Goal: Transaction & Acquisition: Obtain resource

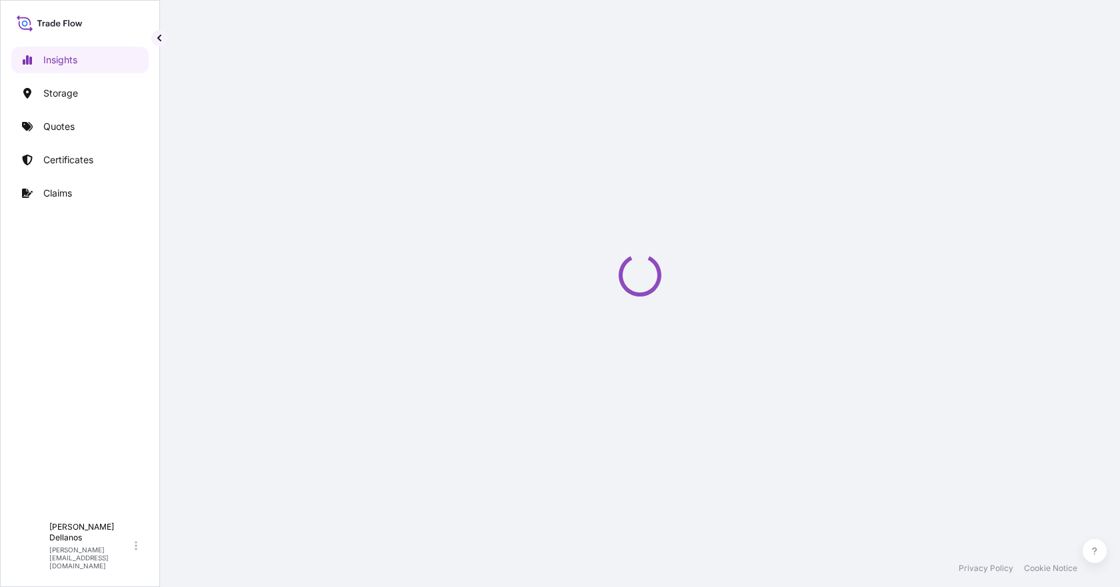
select select "2025"
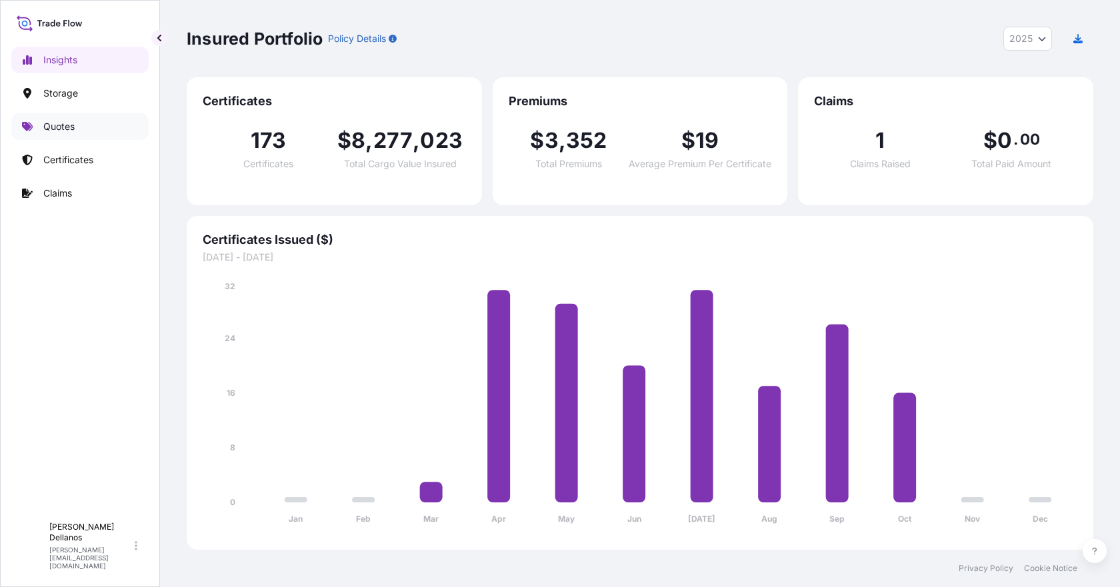
click at [51, 123] on p "Quotes" at bounding box center [58, 126] width 31 height 13
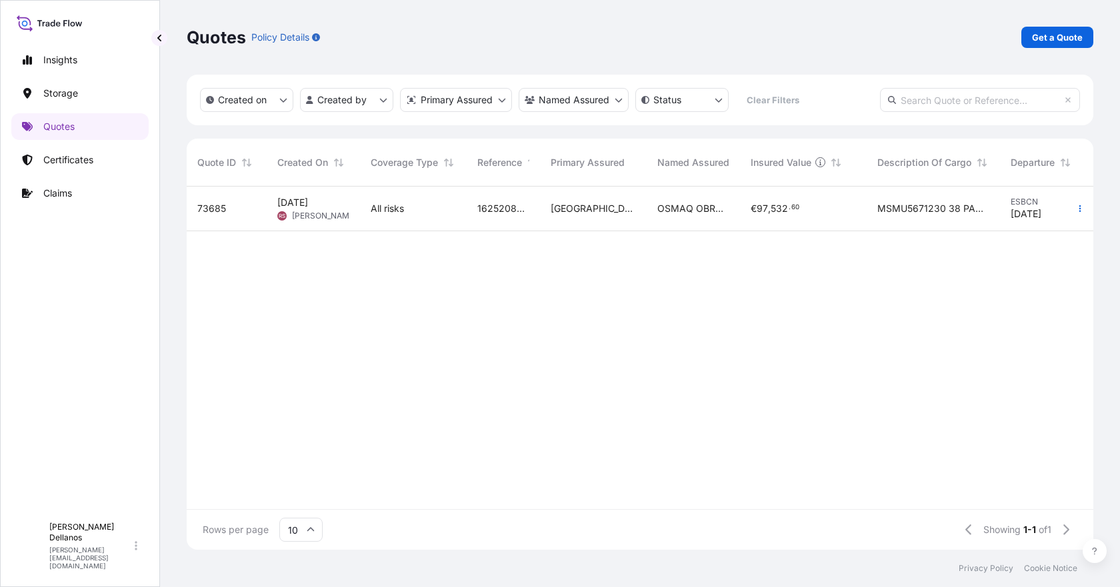
scroll to position [11, 11]
click at [1069, 34] on p "Get a Quote" at bounding box center [1057, 37] width 51 height 13
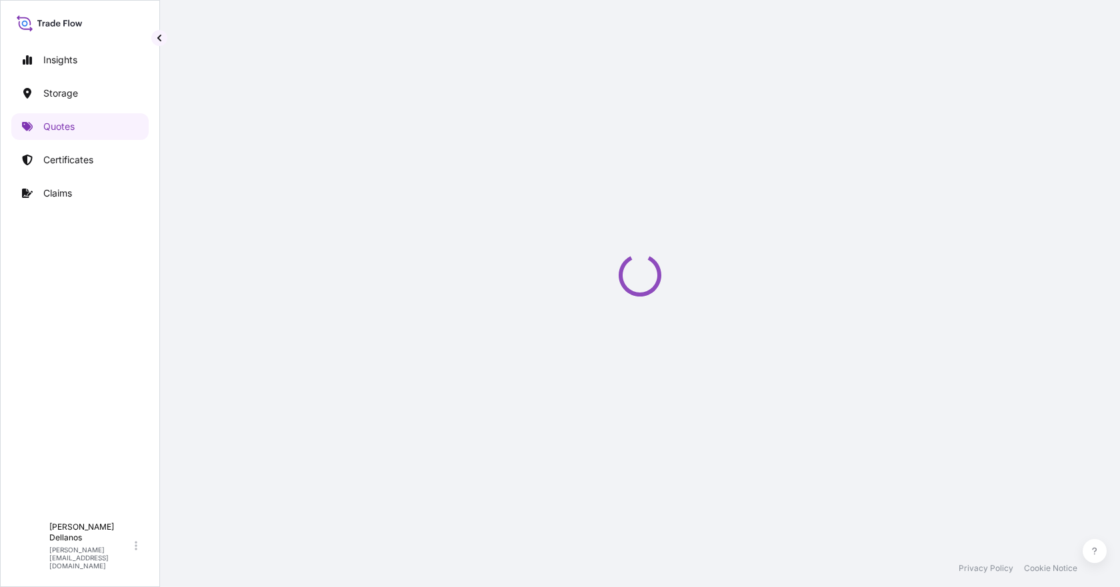
select select "Water"
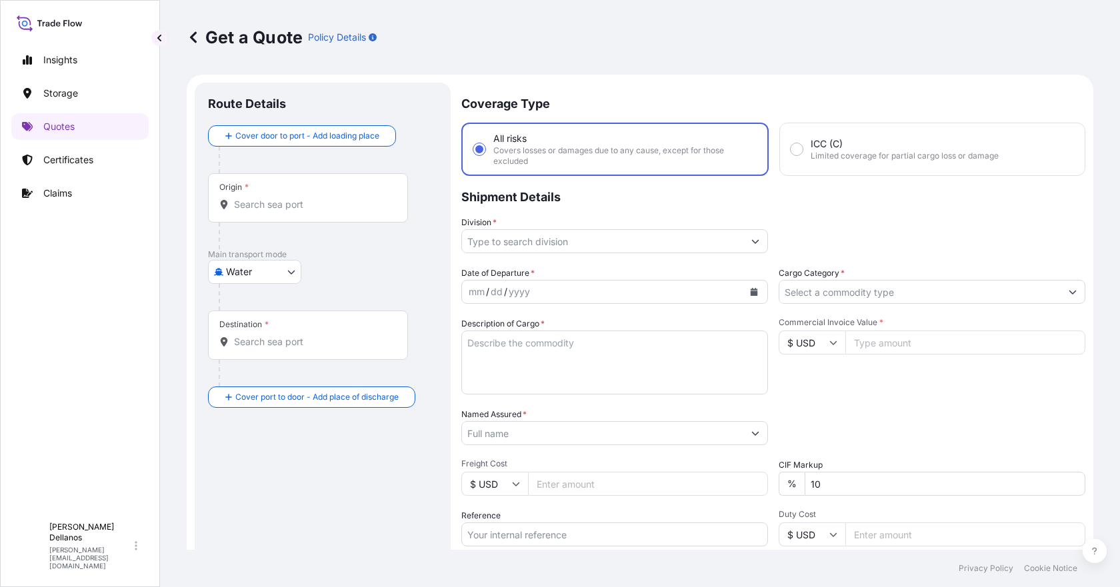
scroll to position [21, 0]
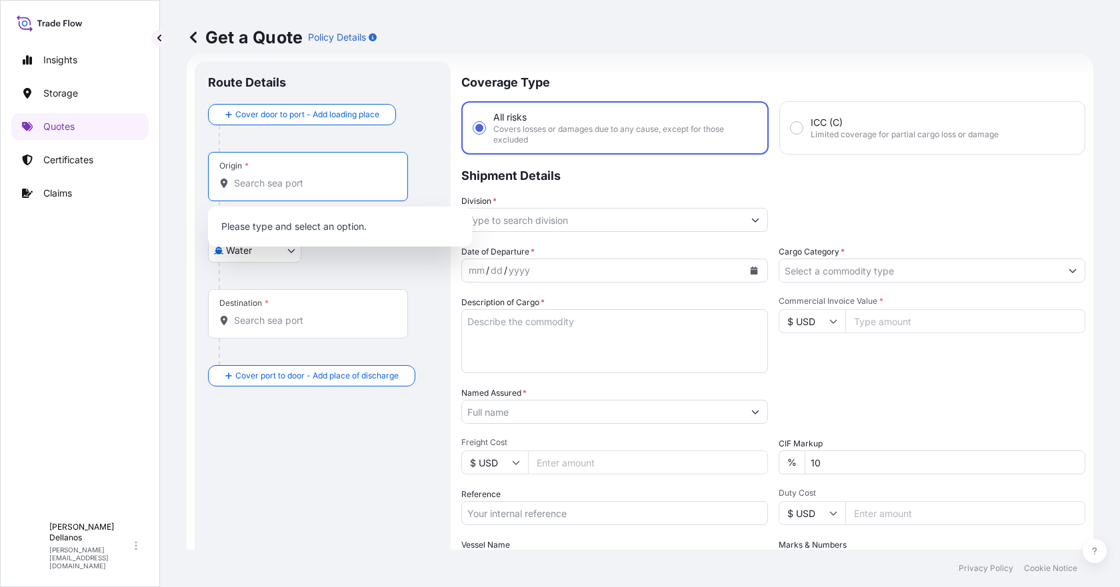
click at [245, 185] on input "Origin *" at bounding box center [312, 183] width 157 height 13
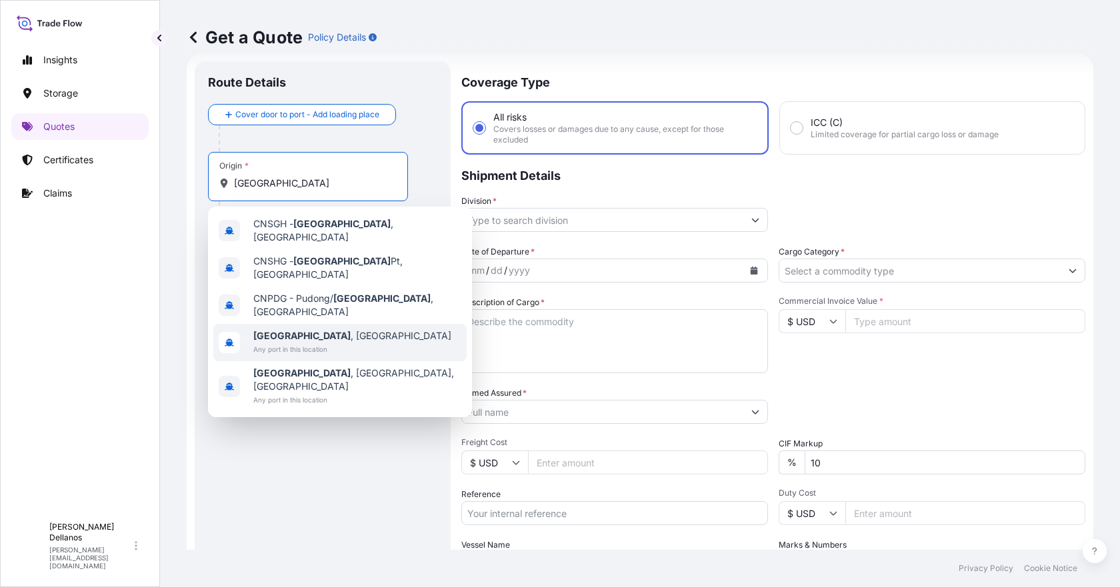
click at [285, 330] on b "[GEOGRAPHIC_DATA]" at bounding box center [301, 335] width 97 height 11
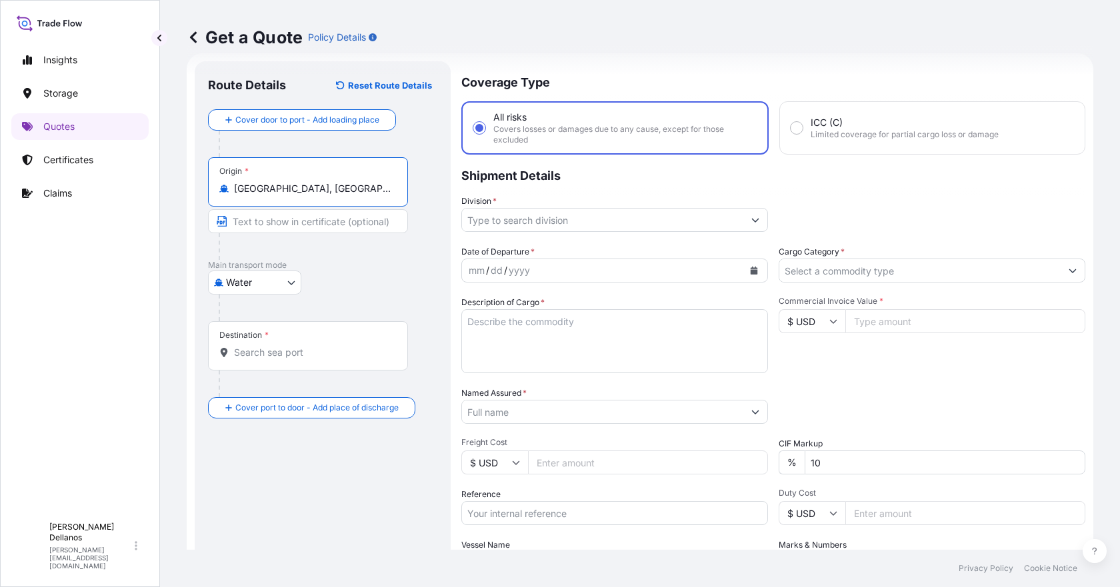
type input "[GEOGRAPHIC_DATA], [GEOGRAPHIC_DATA]"
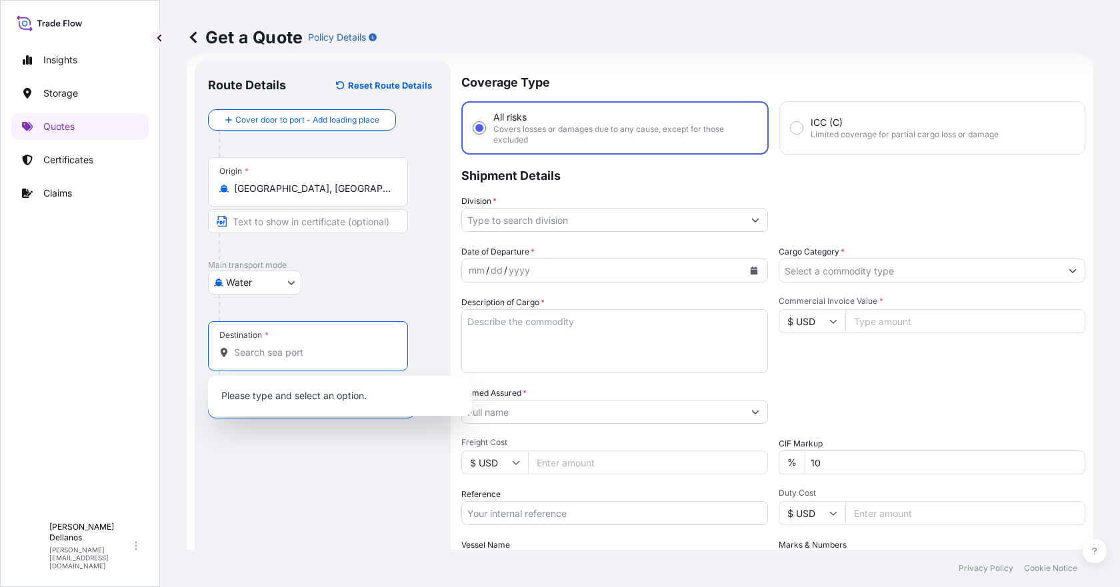
click at [253, 354] on input "Destination *" at bounding box center [312, 352] width 157 height 13
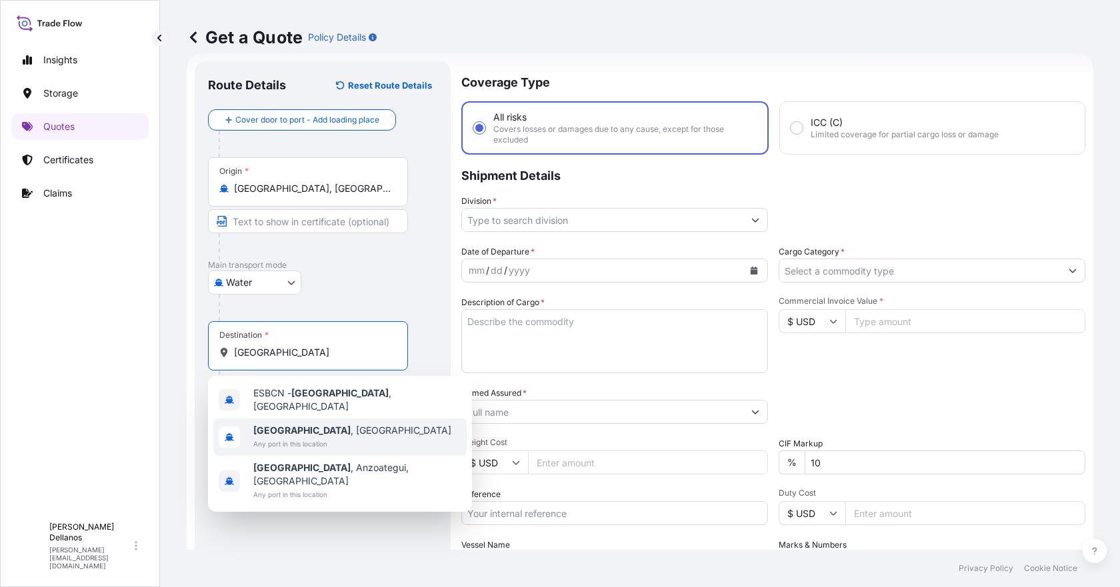
click at [280, 428] on b "[GEOGRAPHIC_DATA]" at bounding box center [301, 430] width 97 height 11
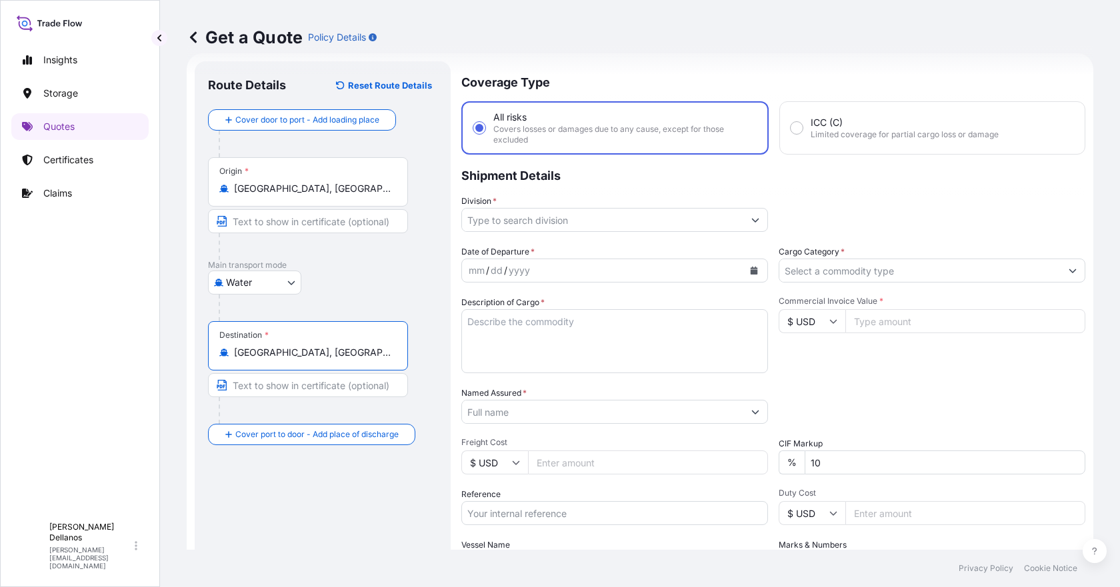
type input "[GEOGRAPHIC_DATA], [GEOGRAPHIC_DATA]"
click at [250, 385] on input "Text to appear on certificate" at bounding box center [308, 385] width 200 height 24
type input "f"
type input "vila"
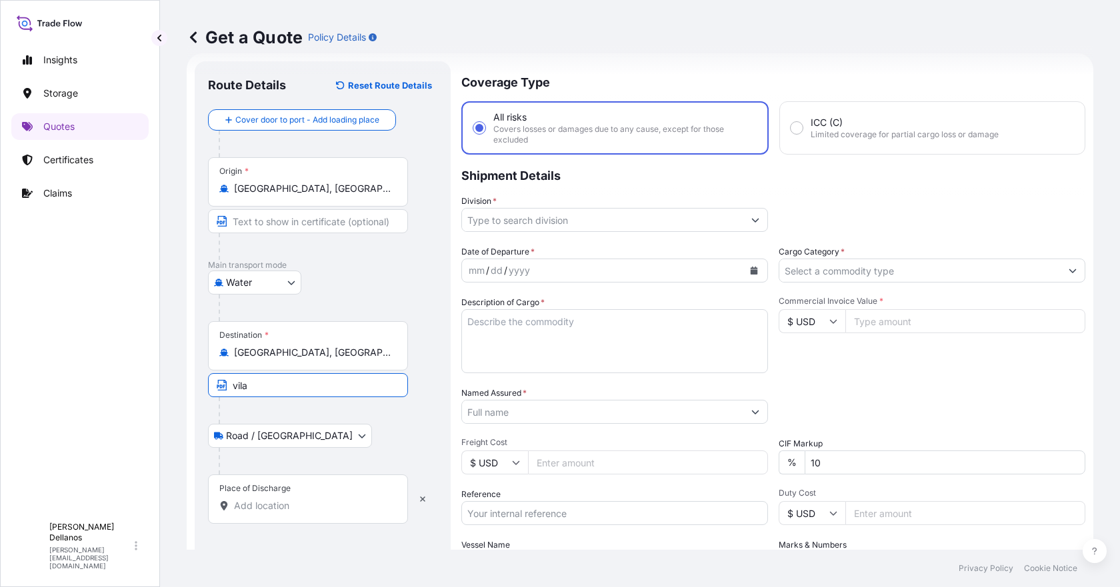
drag, startPoint x: 260, startPoint y: 383, endPoint x: 209, endPoint y: 383, distance: 50.7
click at [209, 383] on input "vila" at bounding box center [308, 385] width 200 height 24
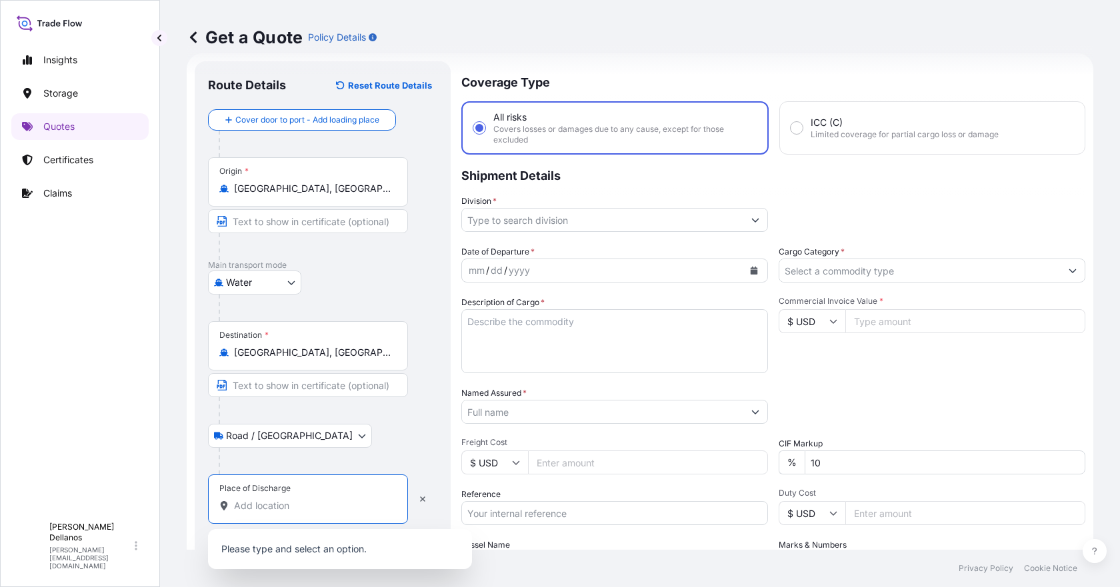
click at [251, 505] on input "Place of Discharge" at bounding box center [312, 505] width 157 height 13
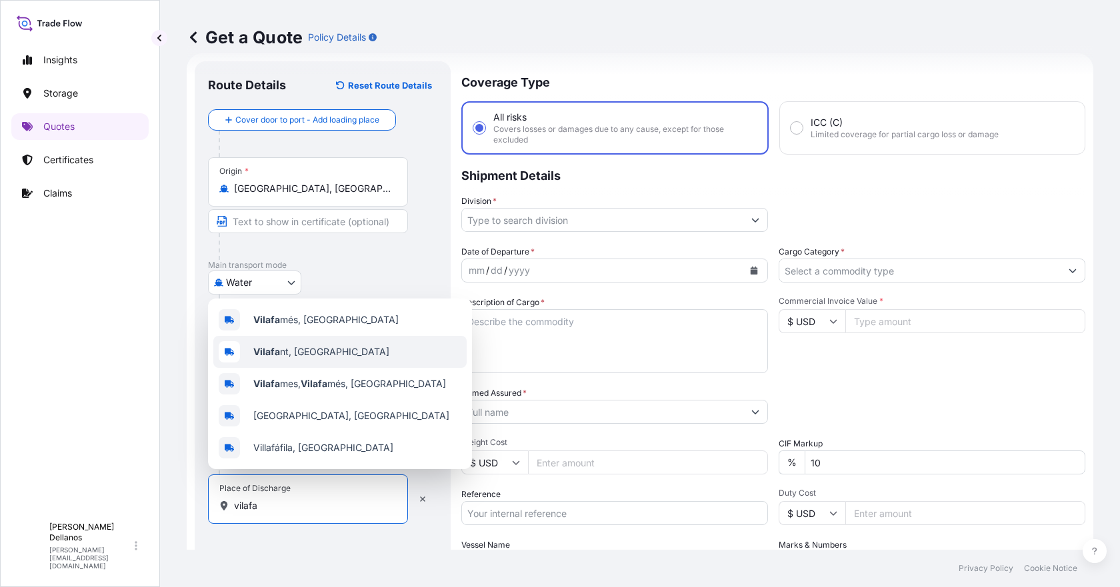
click at [269, 348] on b "Vilafa" at bounding box center [266, 351] width 27 height 11
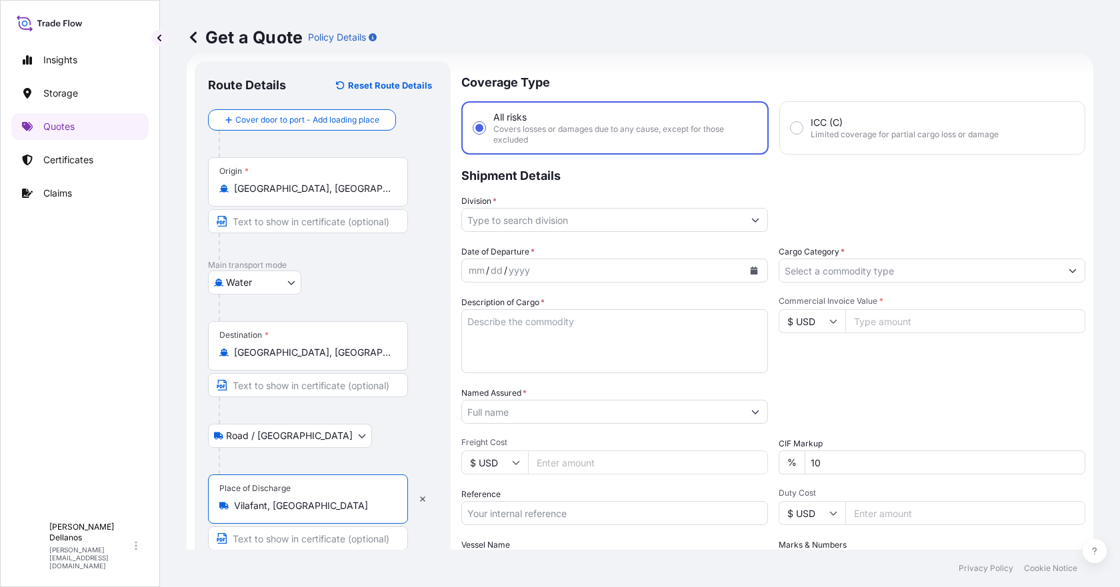
type input "Vilafant, [GEOGRAPHIC_DATA]"
click at [516, 221] on input "Division *" at bounding box center [602, 220] width 281 height 24
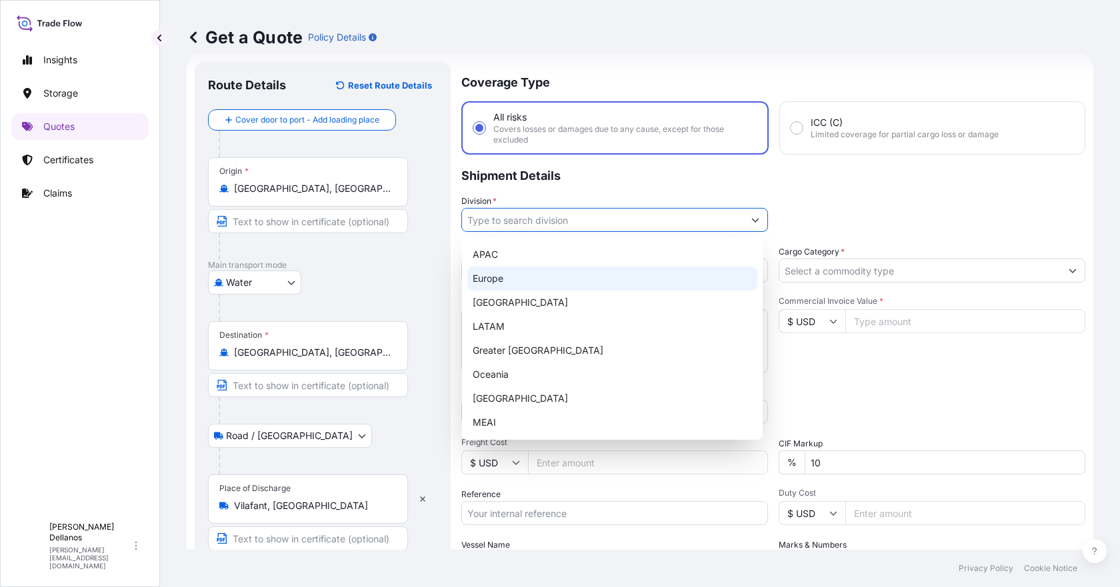
click at [499, 280] on div "Europe" at bounding box center [612, 279] width 290 height 24
type input "Europe"
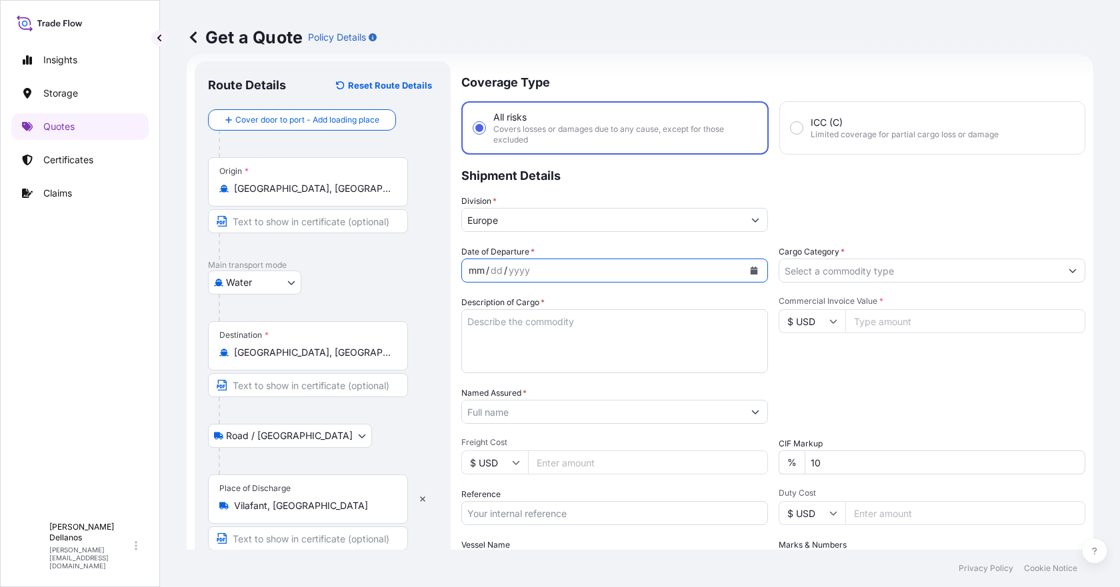
click at [483, 269] on div "mm" at bounding box center [476, 271] width 19 height 16
click at [752, 271] on icon "Calendar" at bounding box center [754, 271] width 7 height 8
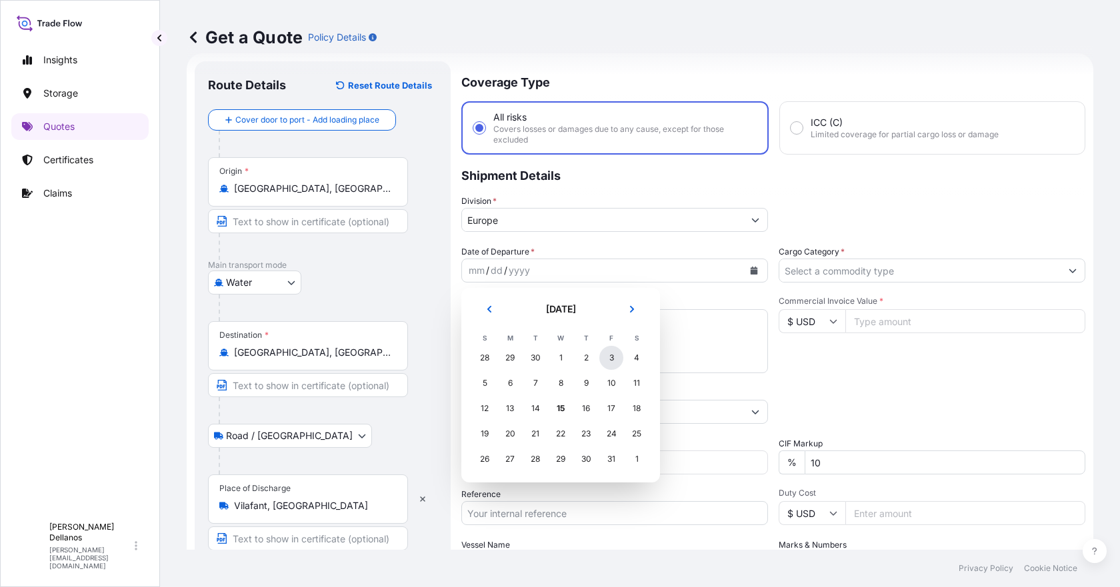
click at [613, 358] on div "3" at bounding box center [611, 358] width 24 height 24
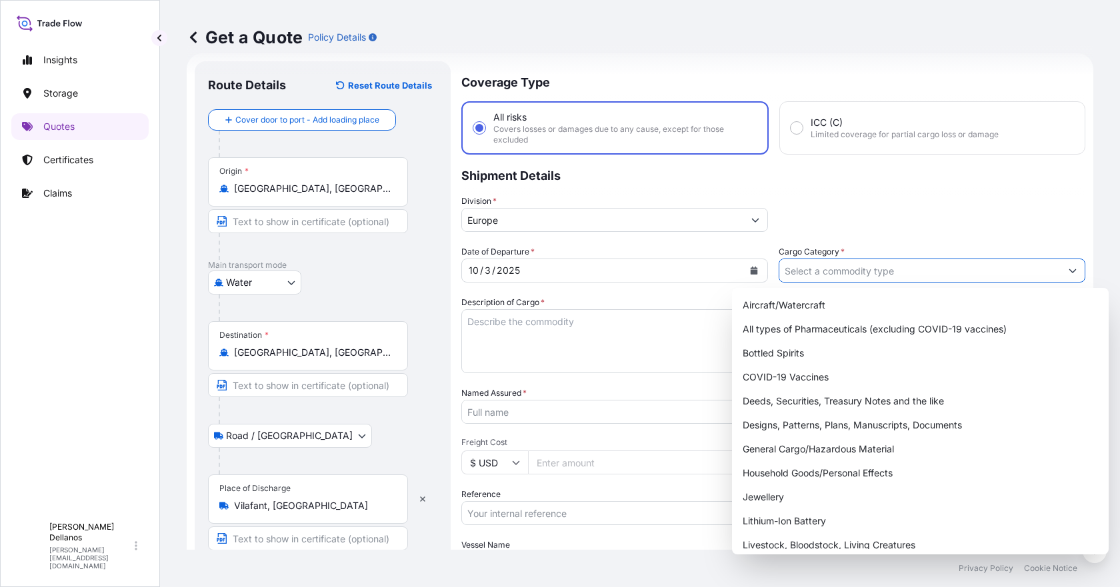
click at [804, 269] on input "Cargo Category *" at bounding box center [920, 271] width 281 height 24
click at [792, 444] on div "General Cargo/Hazardous Material" at bounding box center [921, 449] width 366 height 24
type input "General Cargo/Hazardous Material"
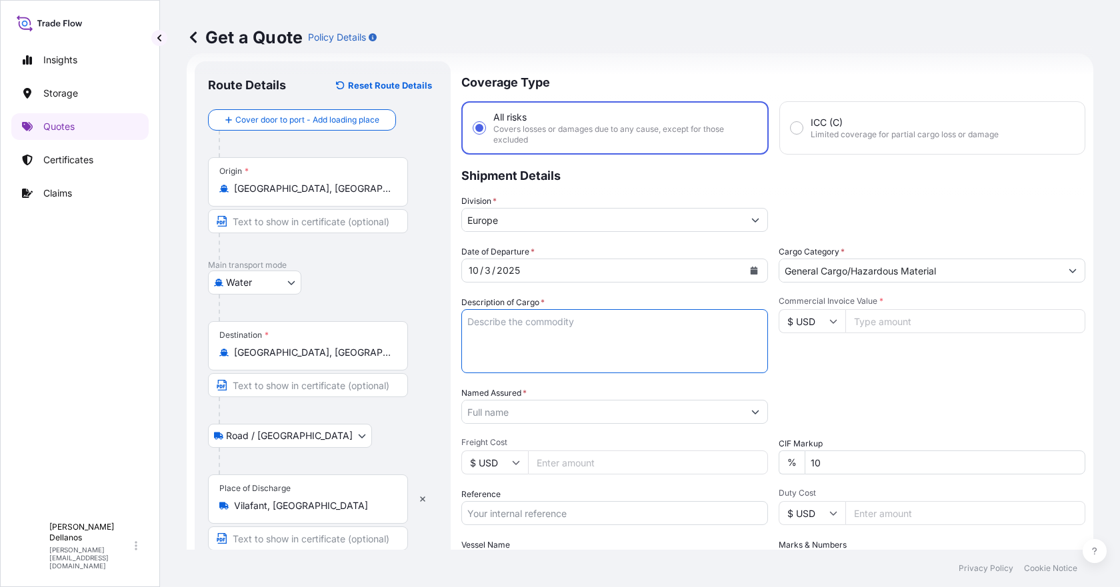
click at [498, 331] on textarea "Description of Cargo *" at bounding box center [614, 341] width 307 height 64
click at [539, 339] on textarea "1X40 HC TEMU7692185 ( 791 PCS // 13668 KGS" at bounding box center [614, 341] width 307 height 64
type textarea "1X40 HC TEMU7692185 ( 791 PCS // 13668 KGS DECORATIVE SWORD, SHIELD, KNIVES, BA…"
click at [903, 323] on input "Commercial Invoice Value *" at bounding box center [966, 321] width 240 height 24
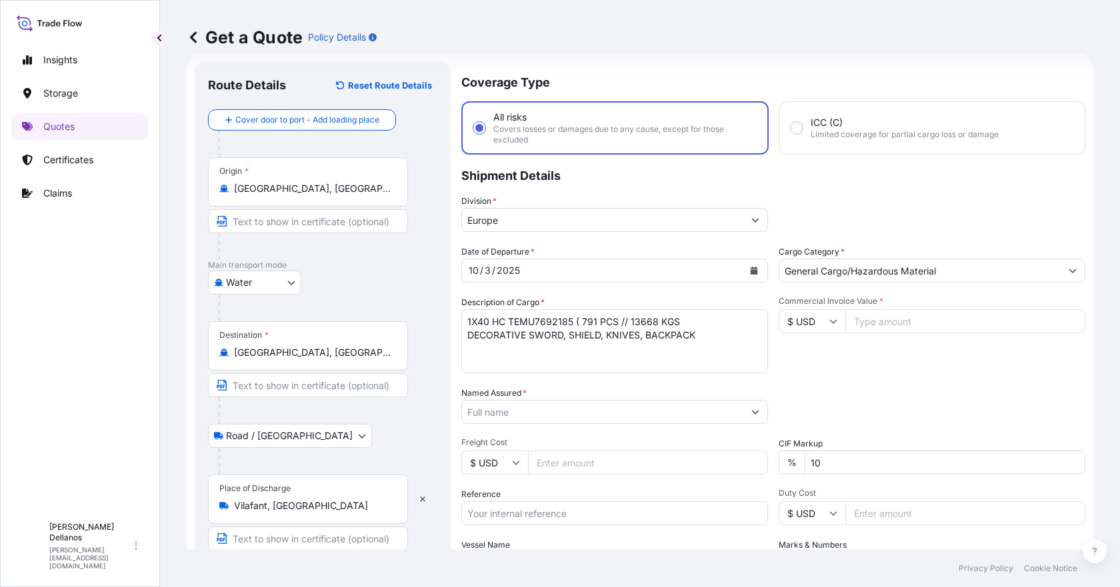
click at [830, 321] on icon at bounding box center [834, 321] width 8 height 8
click at [912, 366] on div "Commercial Invoice Value * $ USD" at bounding box center [932, 334] width 307 height 77
click at [830, 322] on icon at bounding box center [834, 321] width 8 height 8
click at [936, 363] on div "Commercial Invoice Value * $ USD" at bounding box center [932, 334] width 307 height 77
click at [886, 319] on input "Commercial Invoice Value *" at bounding box center [966, 321] width 240 height 24
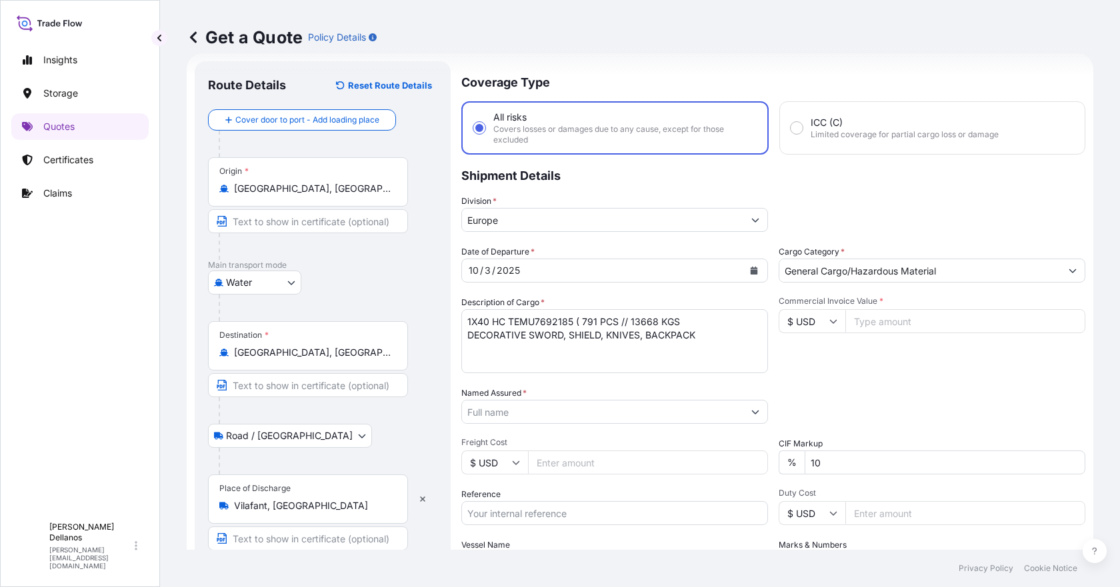
click at [830, 320] on icon at bounding box center [834, 321] width 8 height 8
click at [808, 353] on div "€ EUR" at bounding box center [808, 357] width 56 height 25
type input "€ EUR"
click at [883, 323] on input "Commercial Invoice Value *" at bounding box center [966, 321] width 240 height 24
type input "137152"
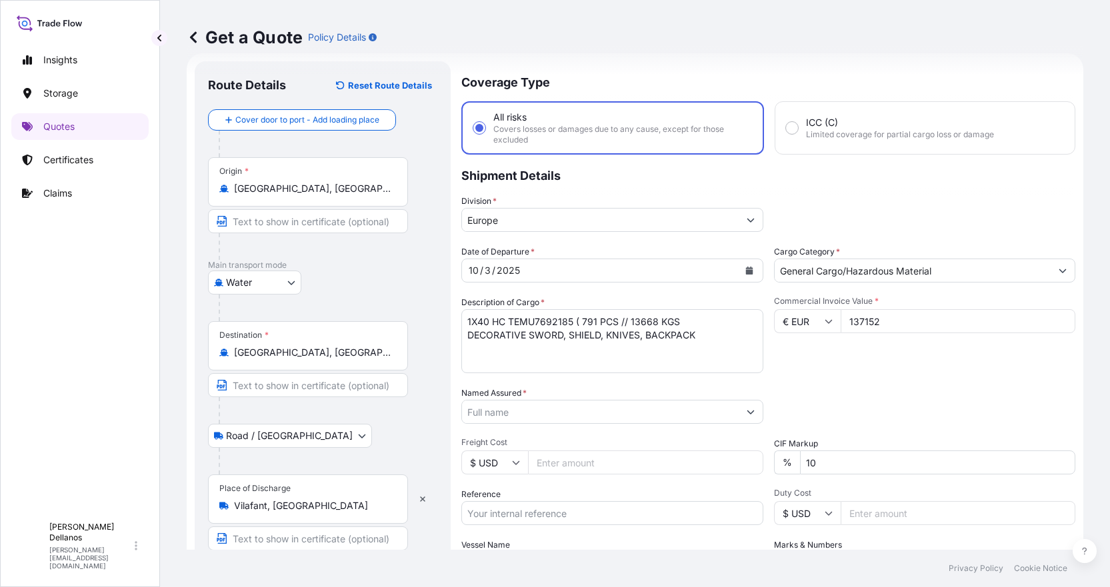
click at [749, 413] on icon "Show suggestions" at bounding box center [751, 412] width 8 height 8
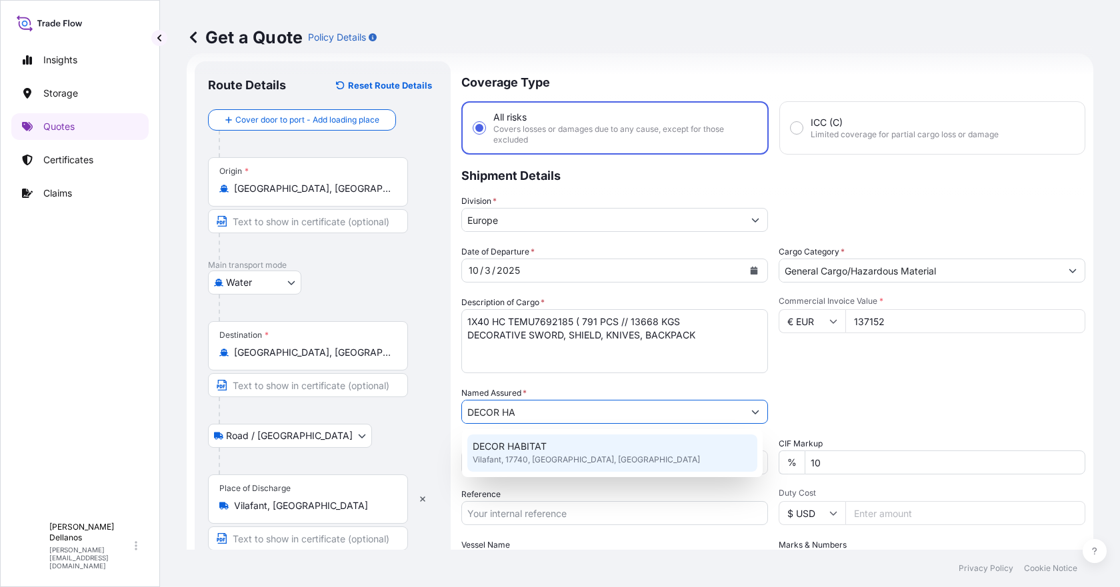
click at [518, 449] on span "DECOR HABITAT" at bounding box center [510, 446] width 74 height 13
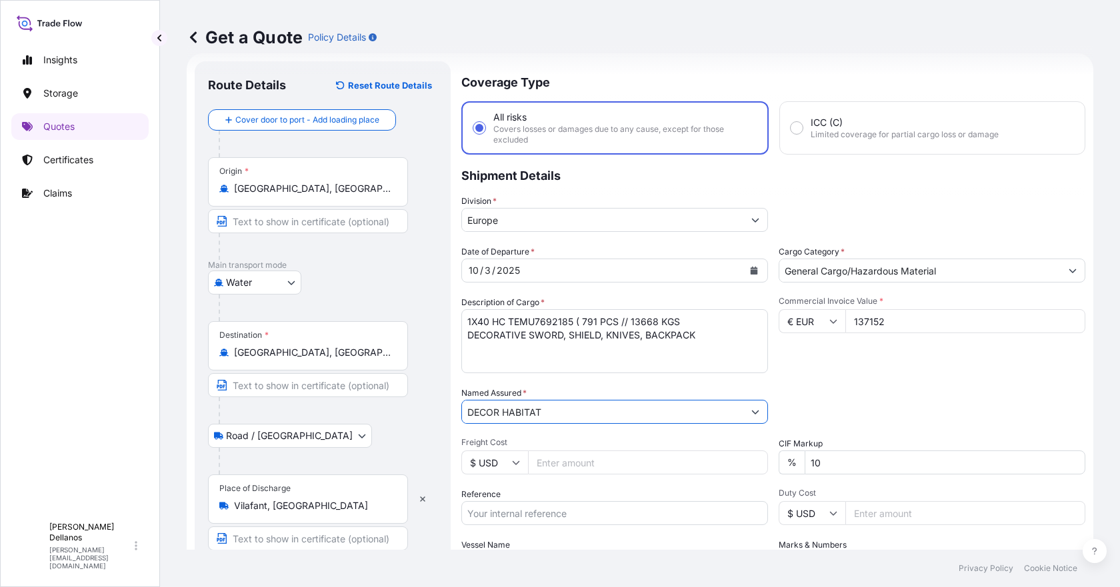
scroll to position [155, 0]
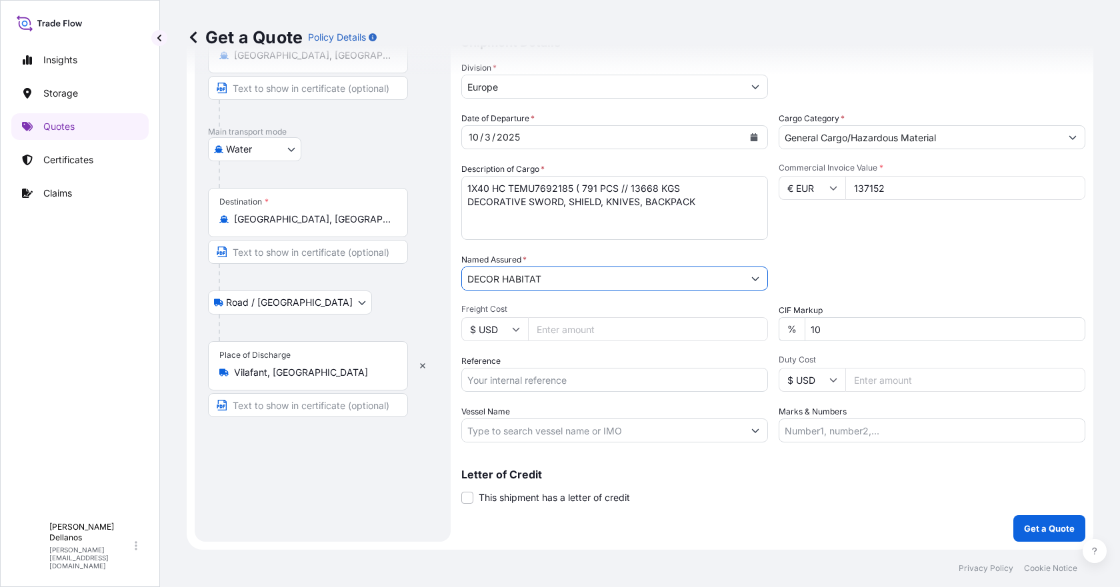
type input "DECOR HABITAT"
drag, startPoint x: 508, startPoint y: 381, endPoint x: 519, endPoint y: 380, distance: 11.4
click at [508, 381] on input "Reference" at bounding box center [614, 380] width 307 height 24
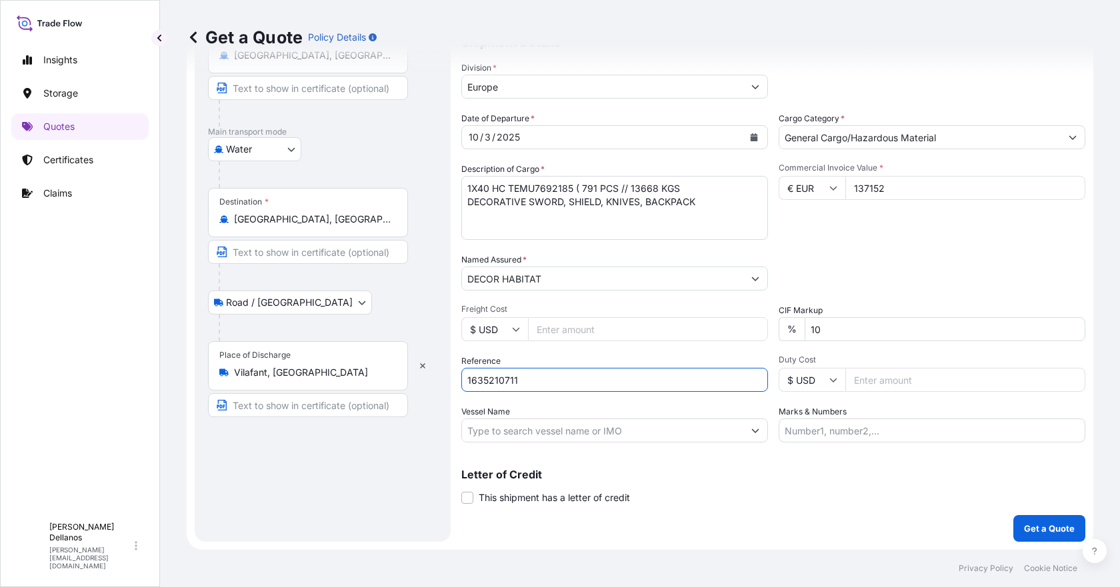
type input "1635210711"
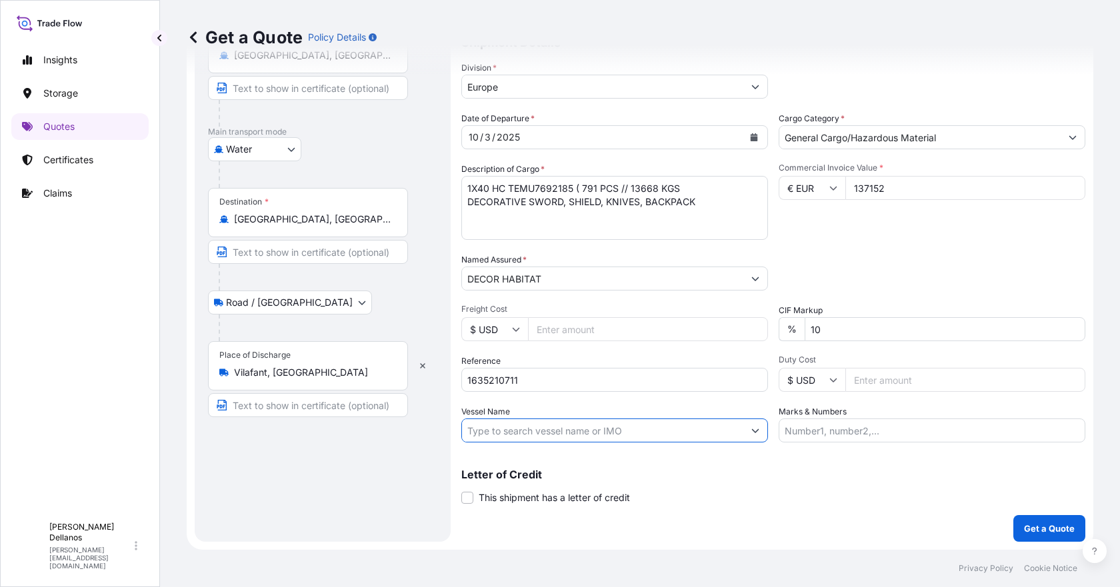
click at [517, 431] on input "Vessel Name" at bounding box center [602, 431] width 281 height 24
click at [507, 431] on input "Vessel Name" at bounding box center [602, 431] width 281 height 24
paste input "CMA CGM [GEOGRAPHIC_DATA]"
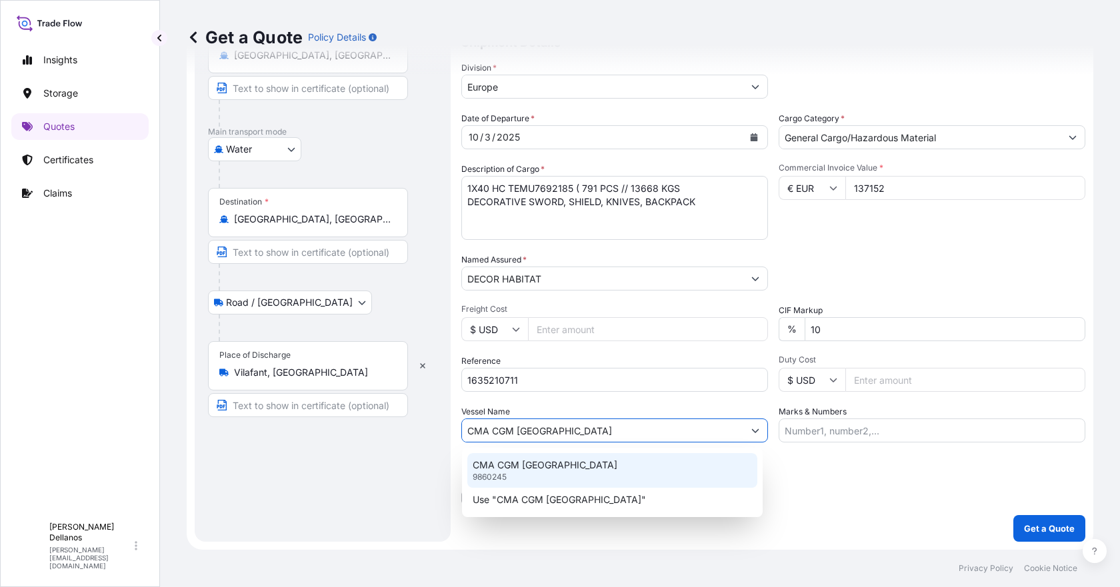
click at [503, 471] on p "CMA CGM [GEOGRAPHIC_DATA]" at bounding box center [545, 465] width 145 height 13
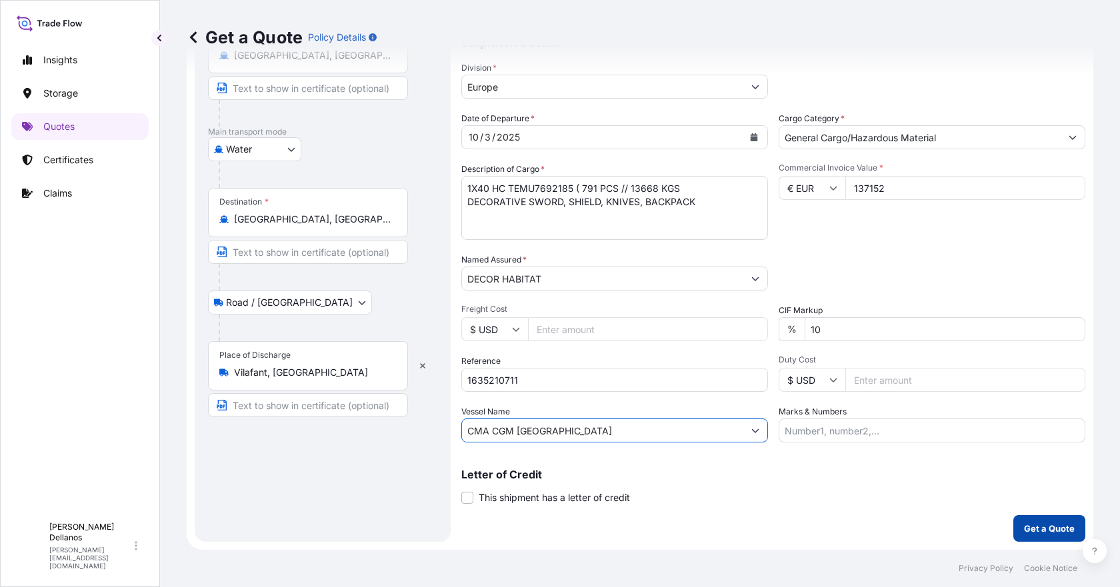
type input "CMA CGM [GEOGRAPHIC_DATA]"
click at [1029, 532] on p "Get a Quote" at bounding box center [1049, 528] width 51 height 13
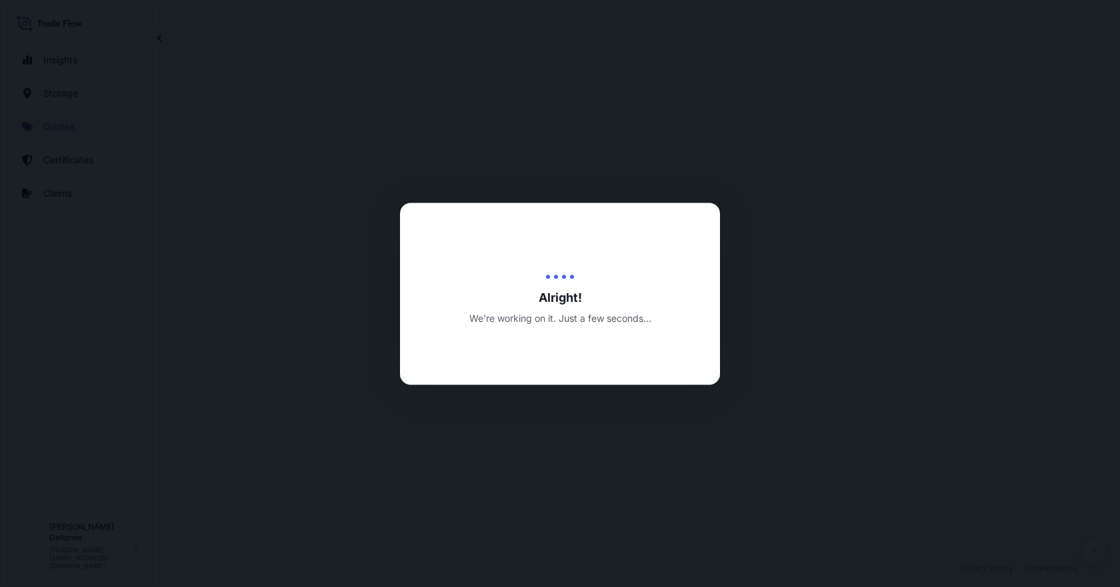
select select "Water"
select select "Road / [GEOGRAPHIC_DATA]"
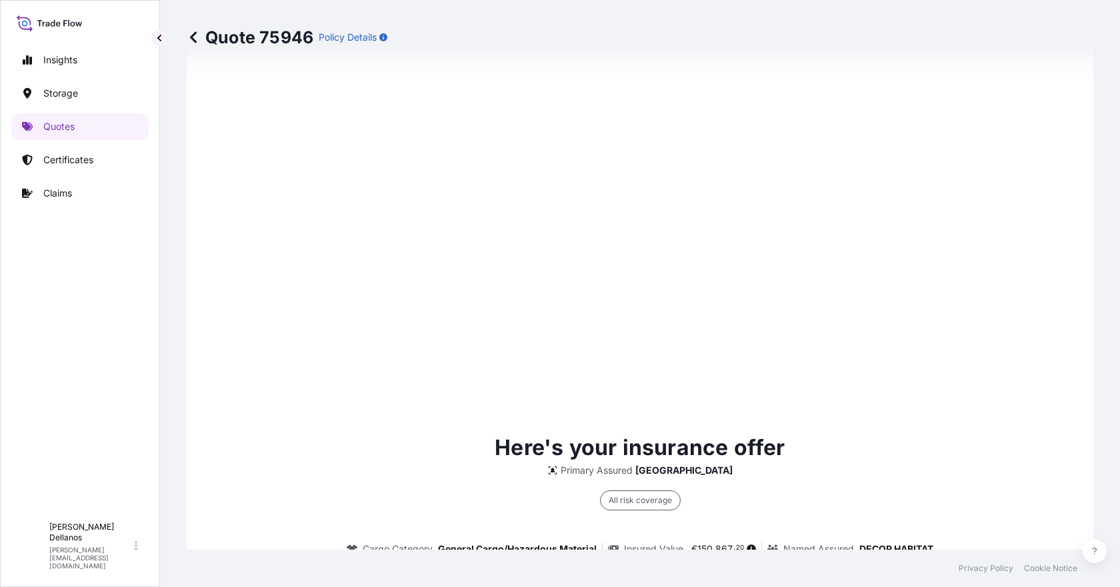
scroll to position [2030, 0]
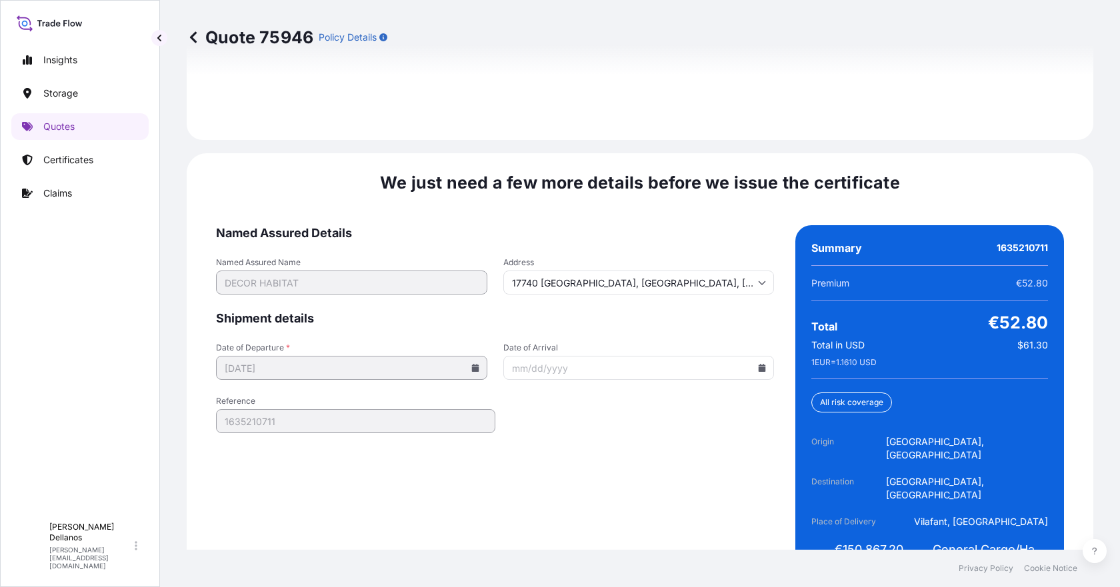
click at [758, 364] on icon at bounding box center [762, 368] width 8 height 8
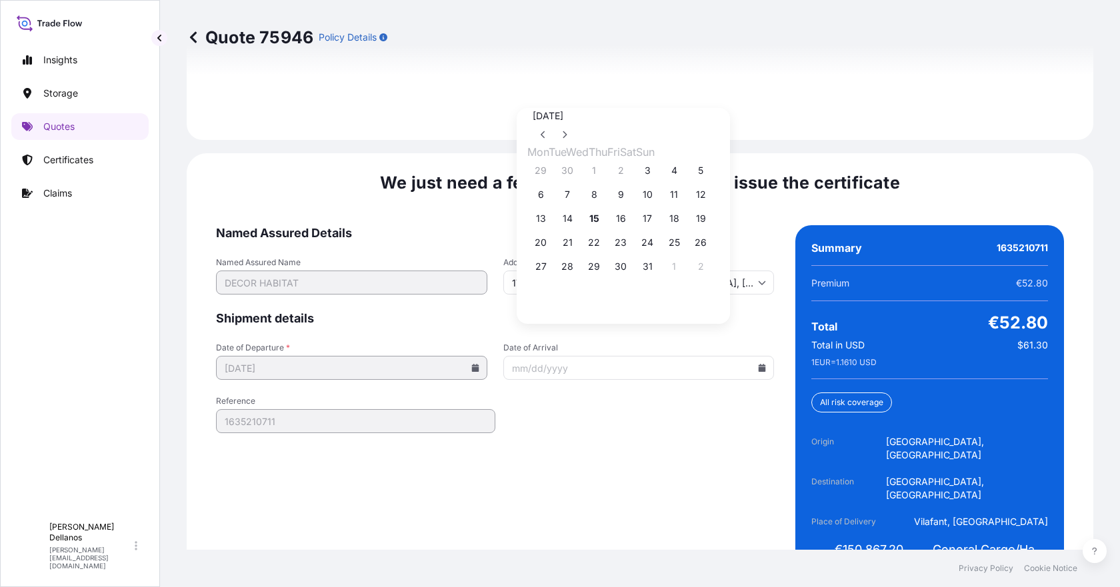
click at [758, 364] on icon at bounding box center [762, 368] width 8 height 8
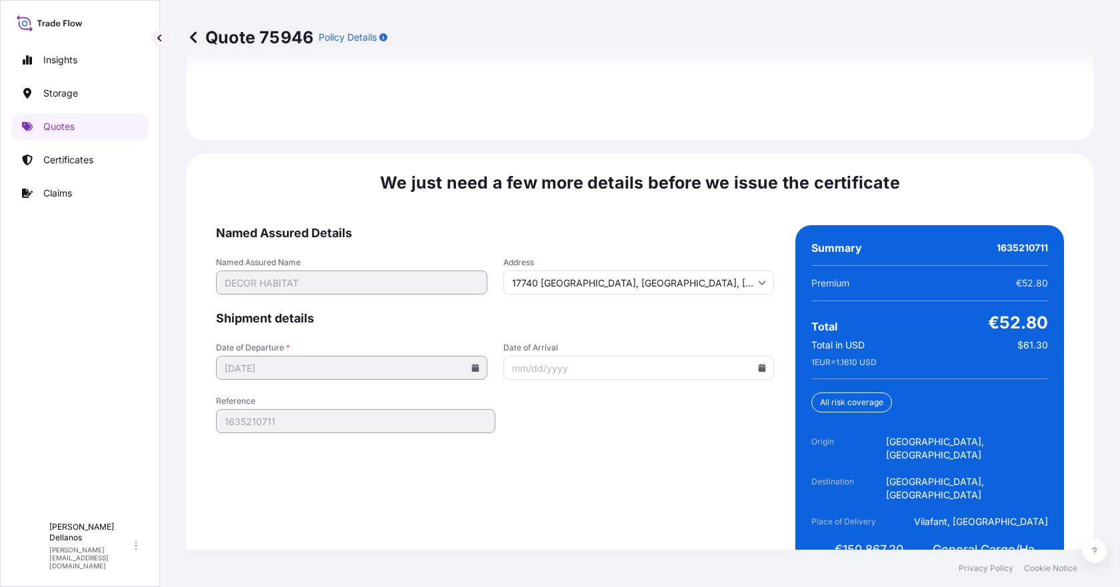
click at [759, 364] on icon at bounding box center [762, 368] width 7 height 8
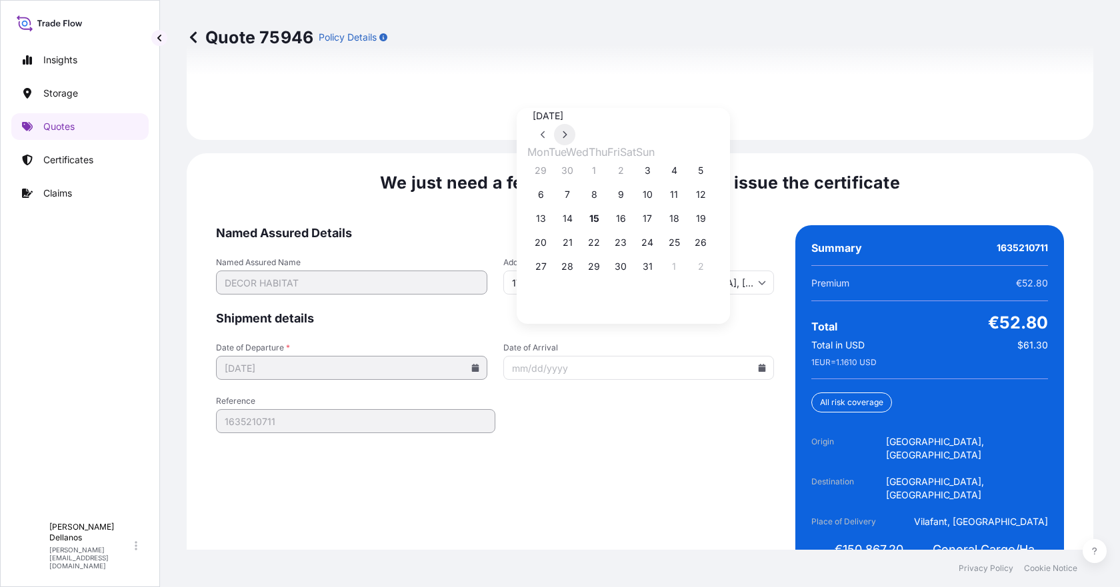
click at [567, 131] on icon at bounding box center [564, 135] width 5 height 8
click at [685, 219] on button "15" at bounding box center [673, 218] width 21 height 21
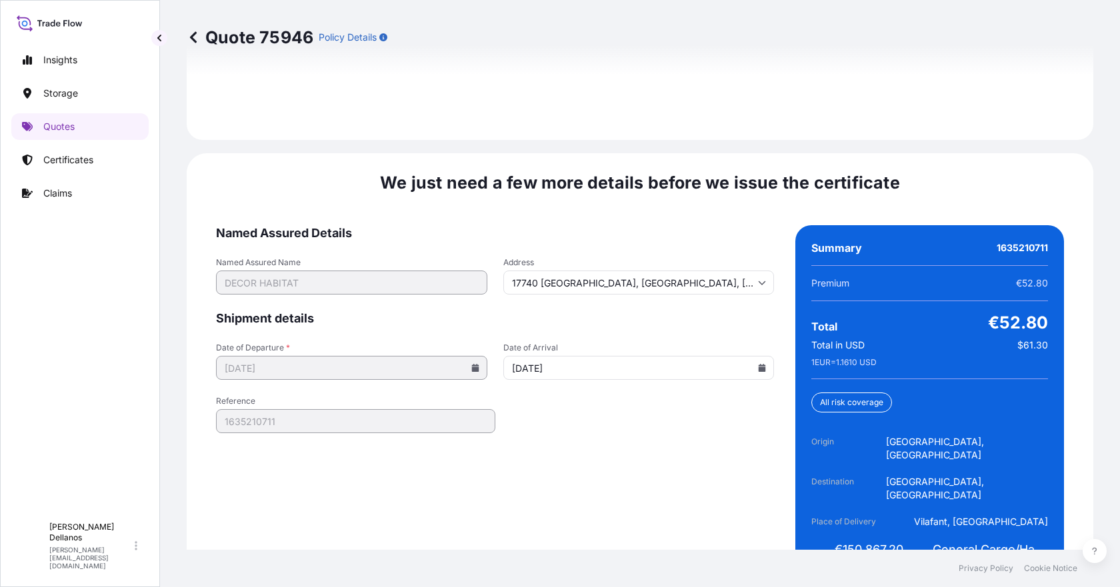
type input "[DATE]"
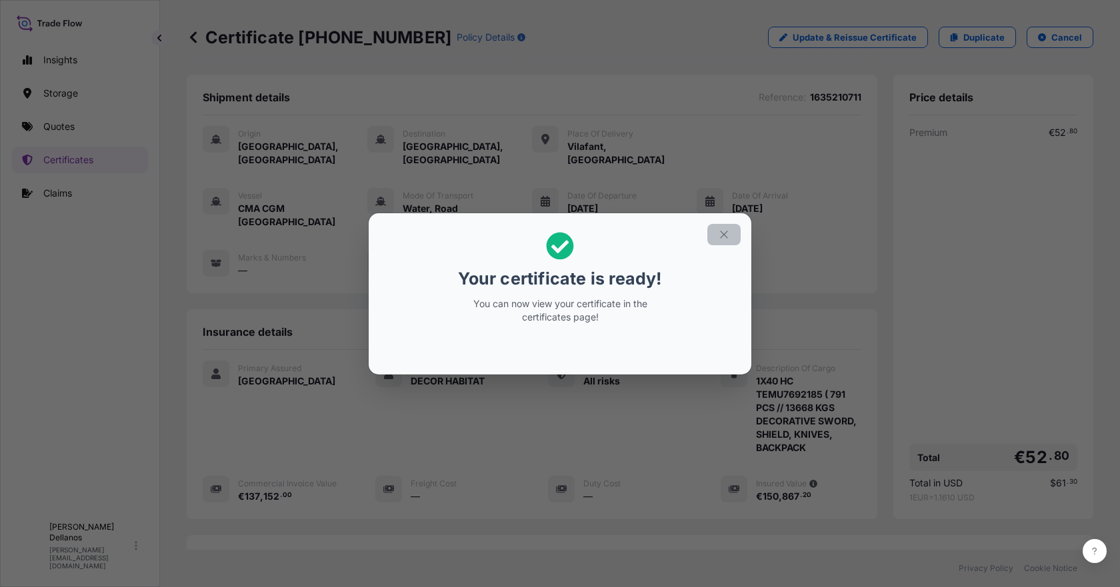
click at [727, 236] on icon "button" at bounding box center [724, 235] width 12 height 12
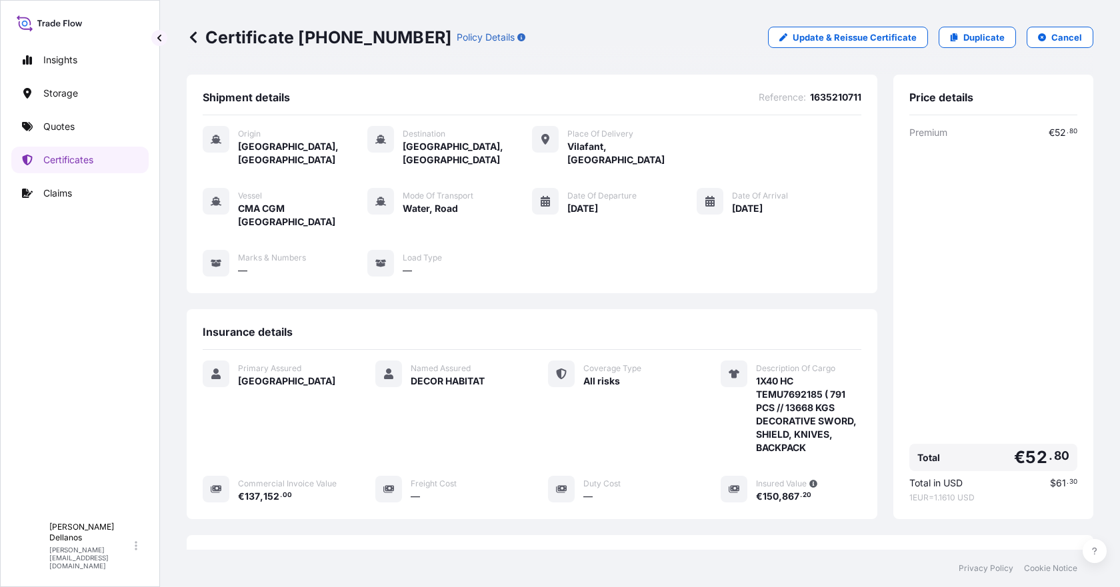
scroll to position [167, 0]
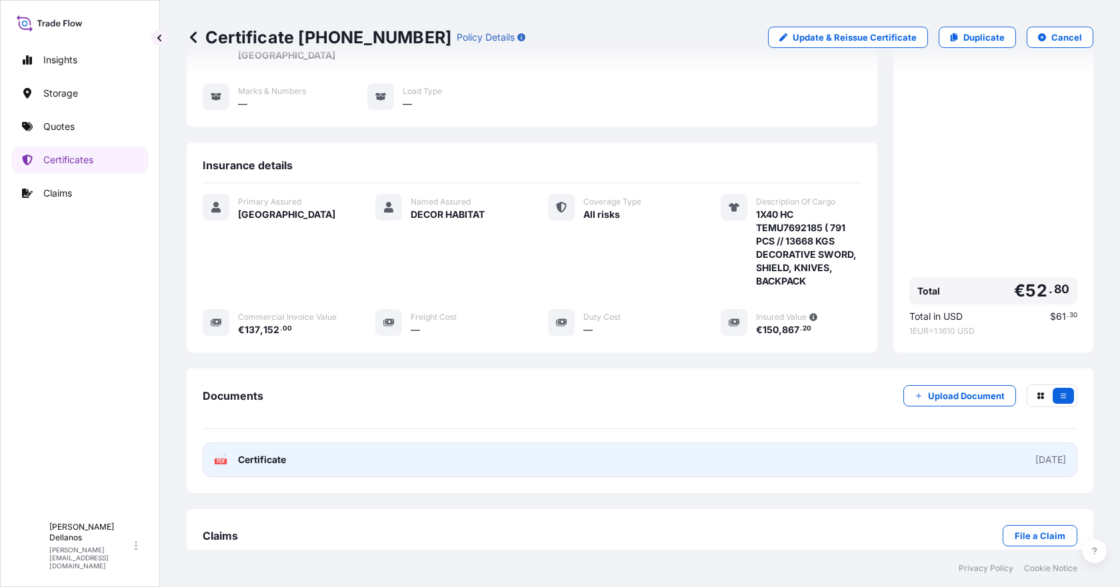
click at [261, 453] on span "Certificate" at bounding box center [262, 459] width 48 height 13
